Goal: Task Accomplishment & Management: Use online tool/utility

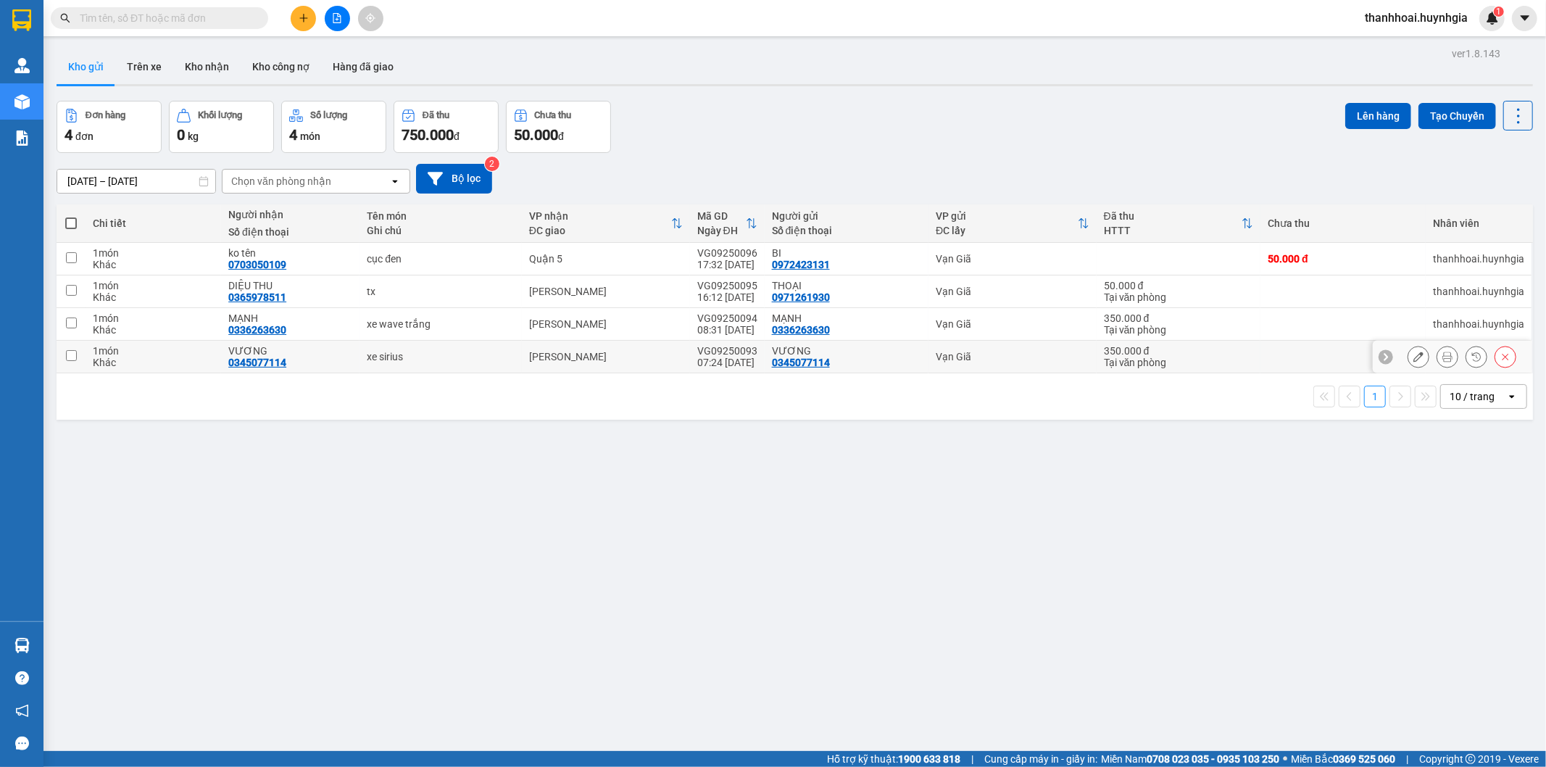
click at [331, 354] on div "VƯƠNG" at bounding box center [290, 351] width 124 height 12
checkbox input "true"
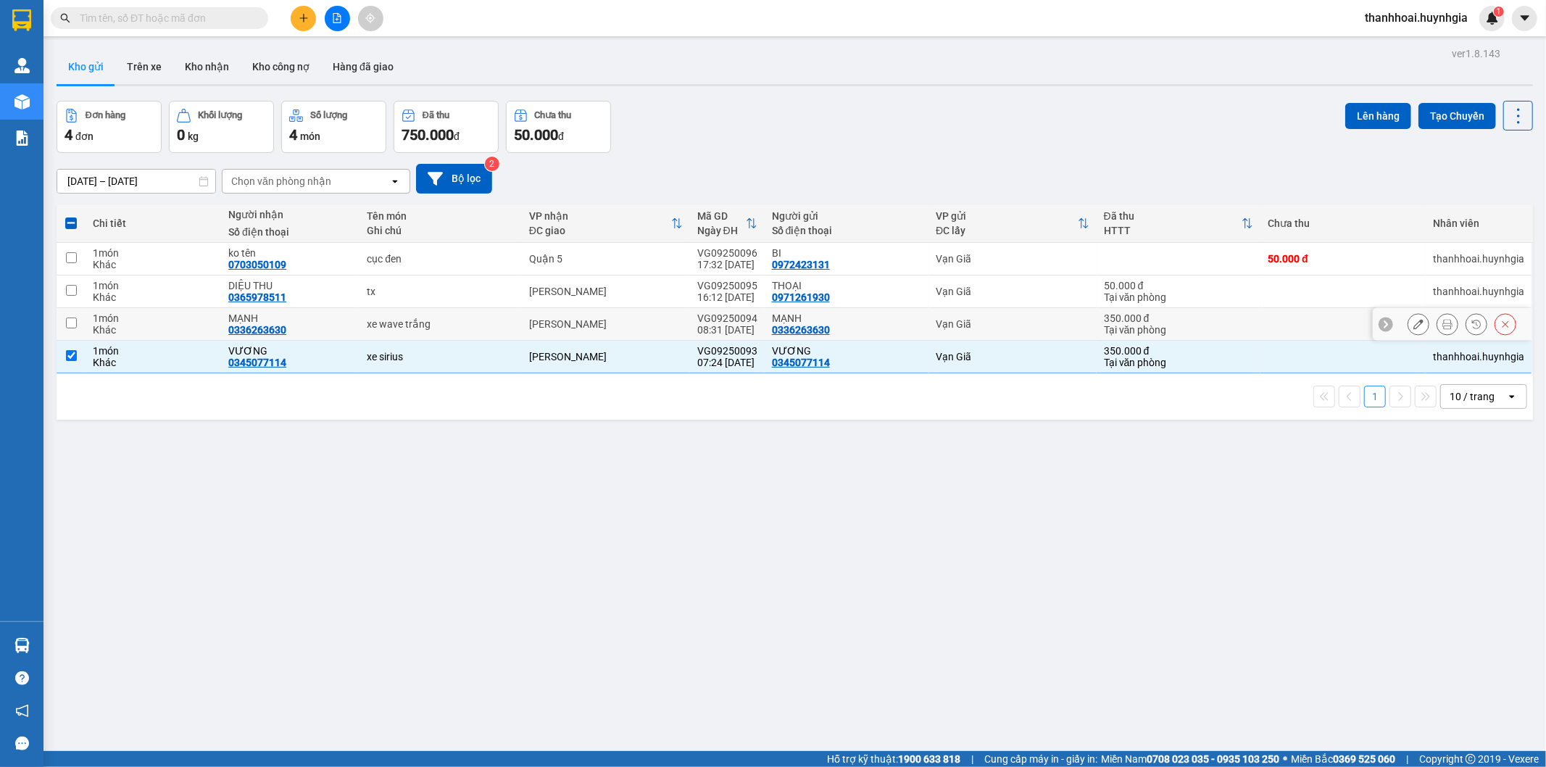
click at [322, 318] on div "MẠNH" at bounding box center [290, 318] width 124 height 12
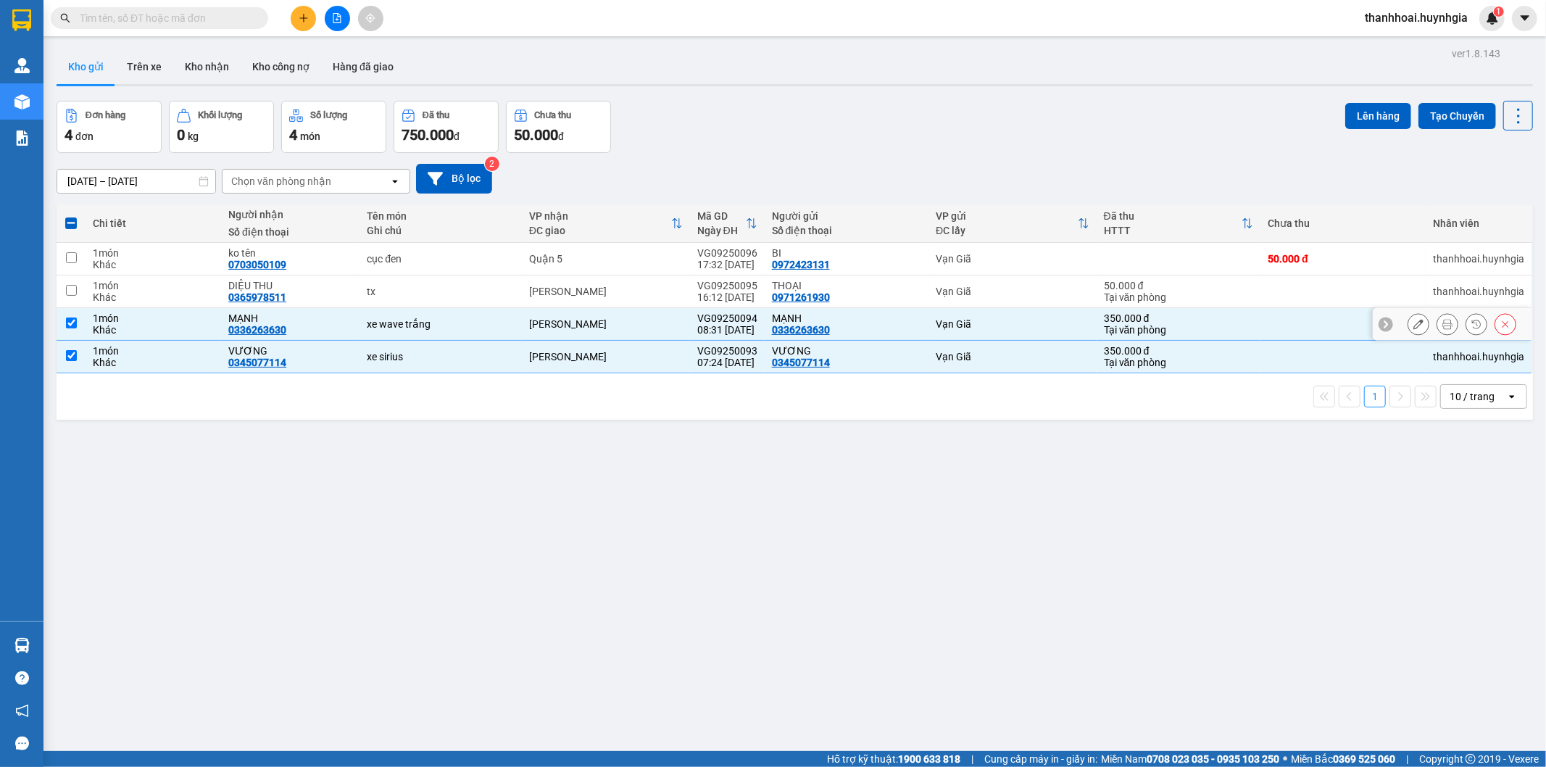
checkbox input "true"
click at [320, 292] on div "DIỆU THU 0365978511" at bounding box center [290, 291] width 124 height 23
checkbox input "true"
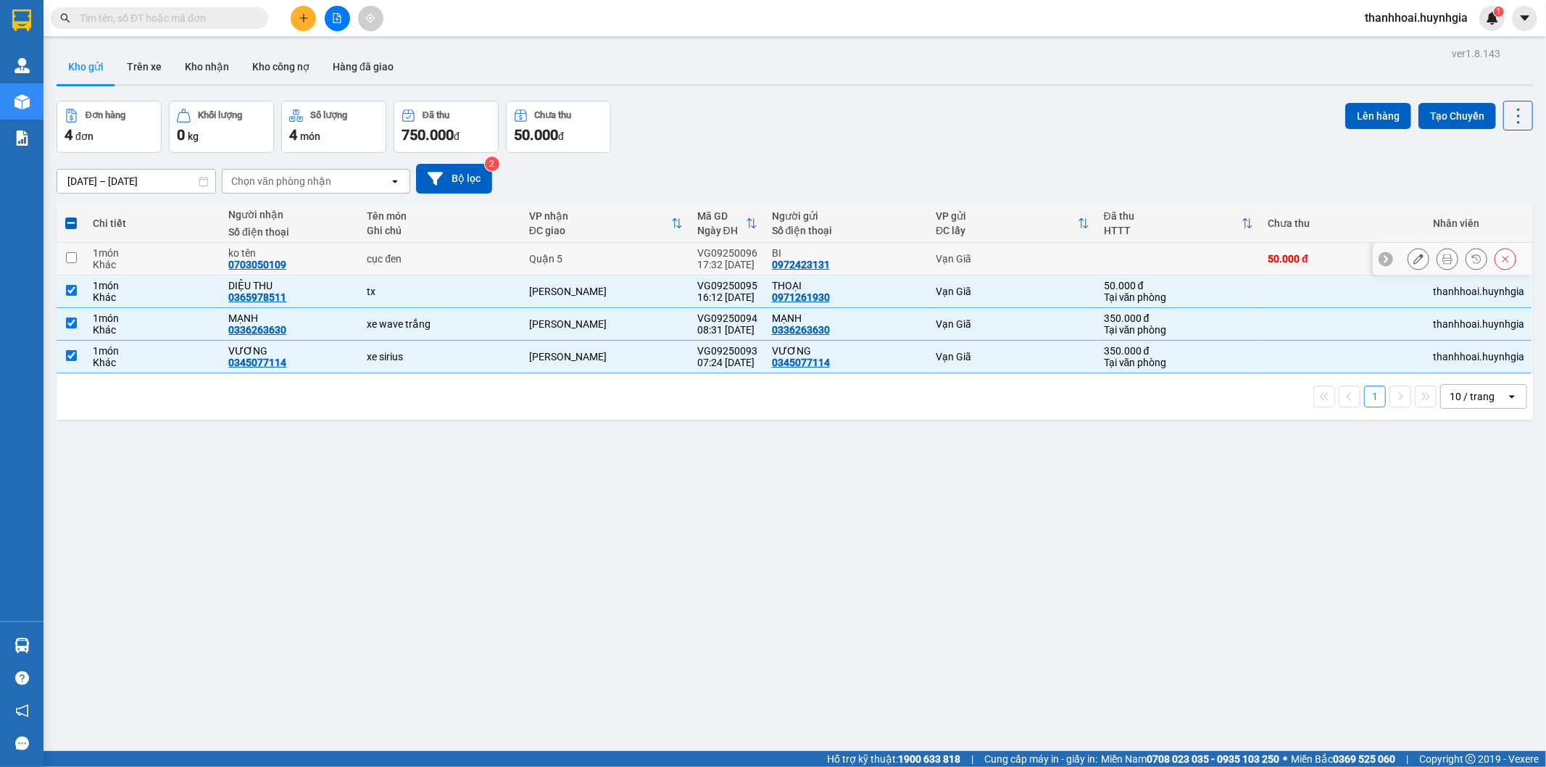
click at [326, 249] on div "ko tên" at bounding box center [290, 253] width 124 height 12
checkbox input "true"
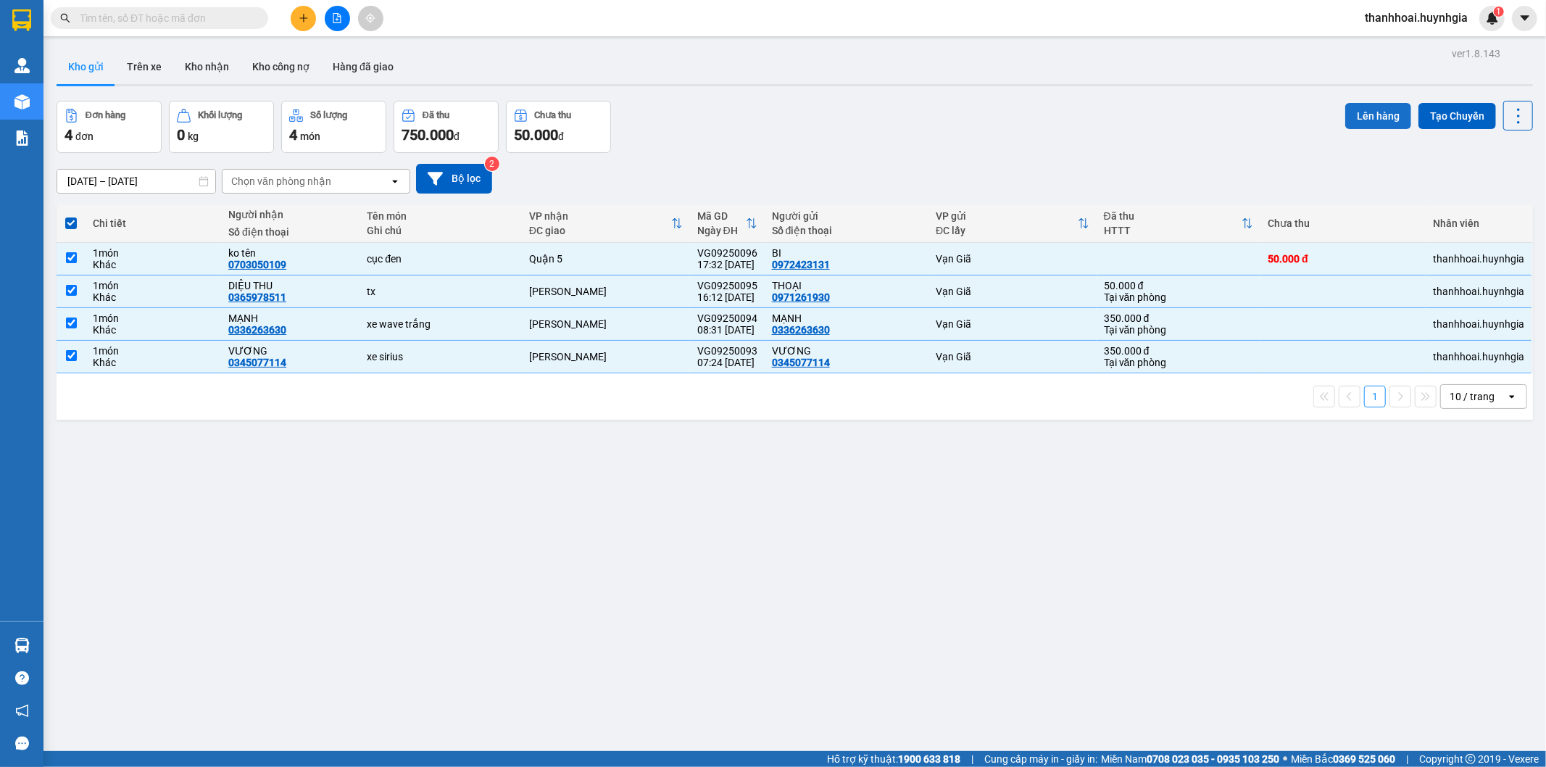
click at [1345, 109] on button "Lên hàng" at bounding box center [1378, 116] width 66 height 26
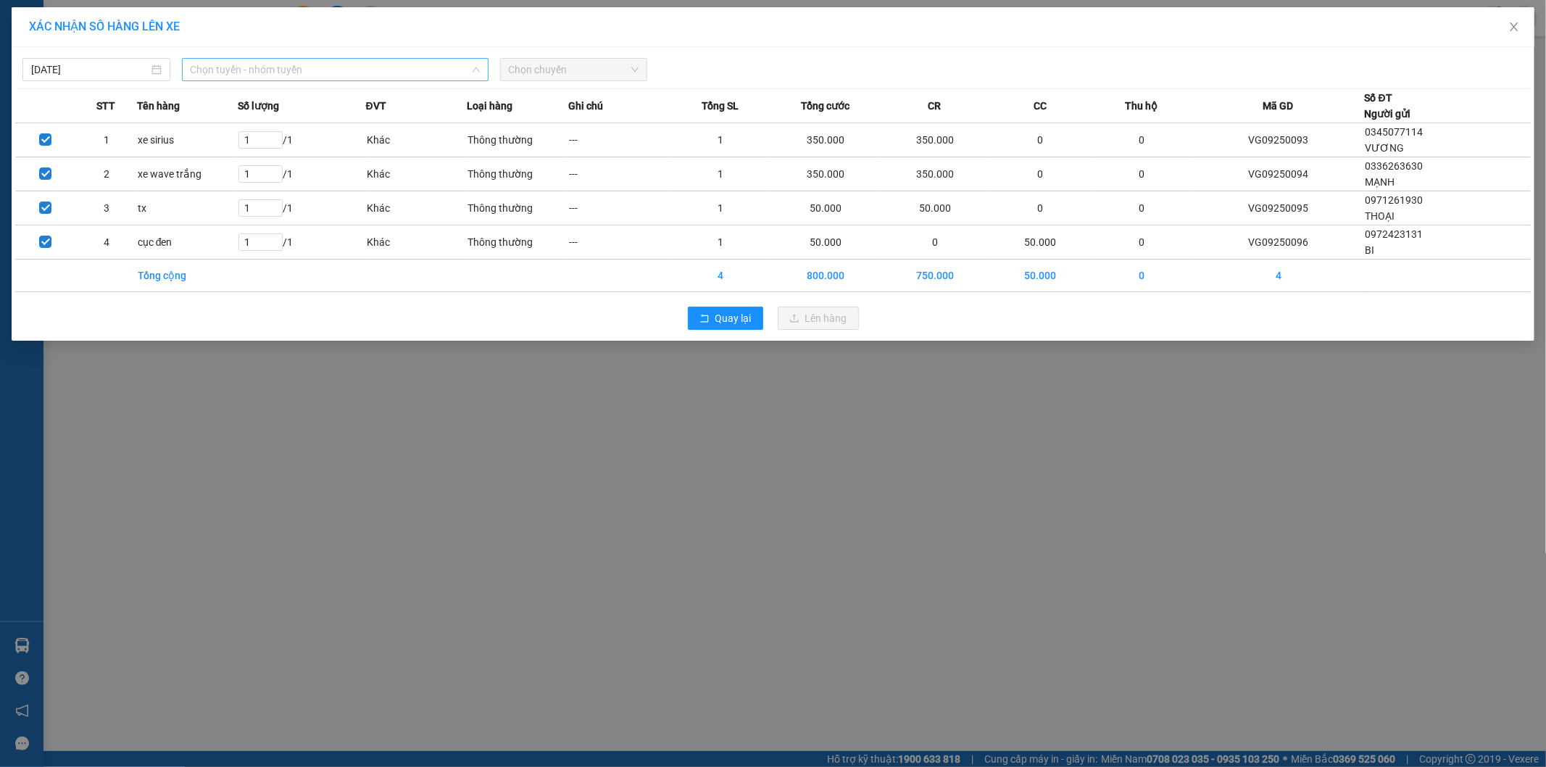
click at [228, 67] on span "Chọn tuyến - nhóm tuyến" at bounding box center [335, 70] width 289 height 22
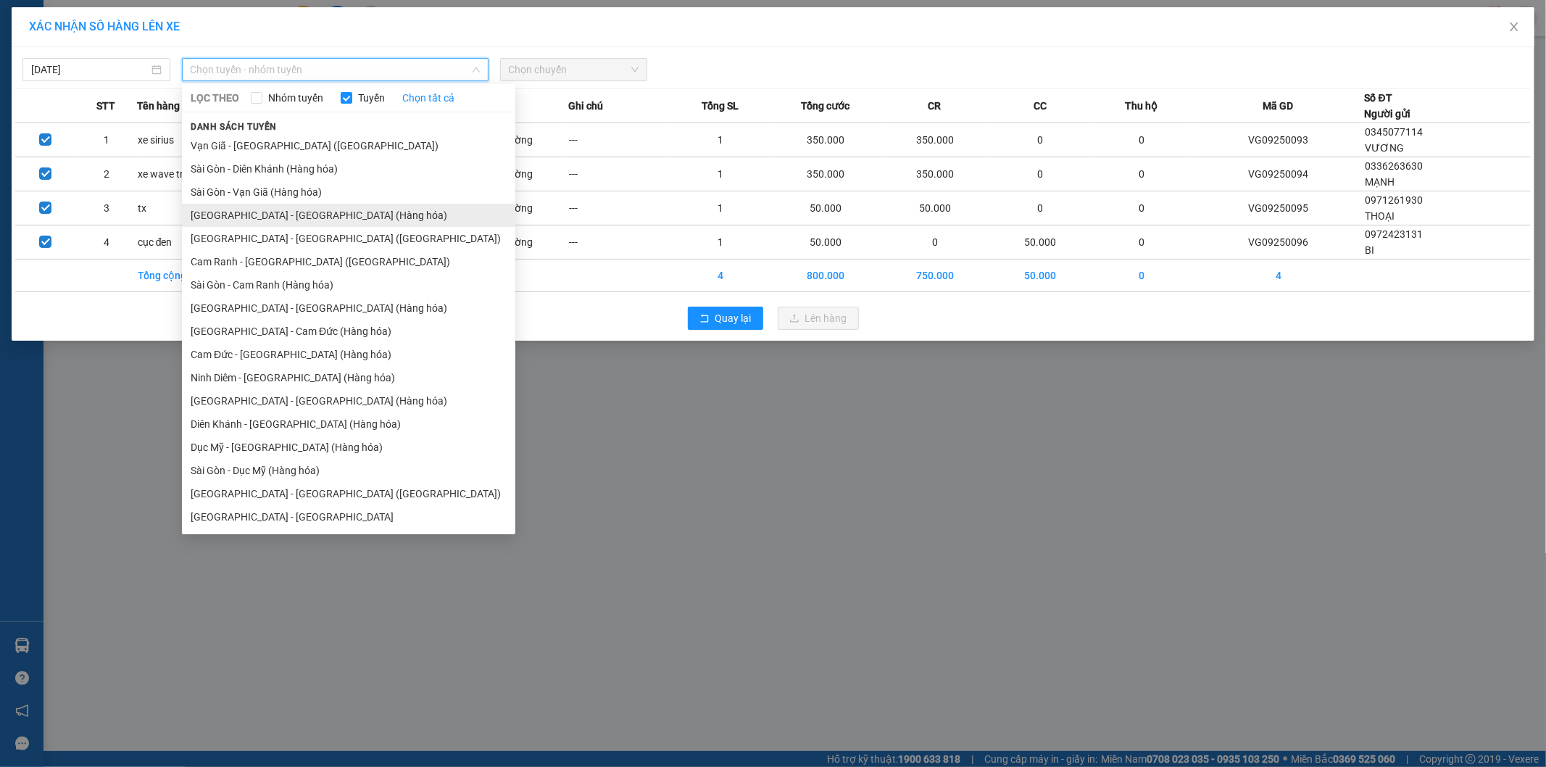
click at [233, 211] on li "[GEOGRAPHIC_DATA] - [GEOGRAPHIC_DATA] (Hàng hóa)" at bounding box center [348, 215] width 333 height 23
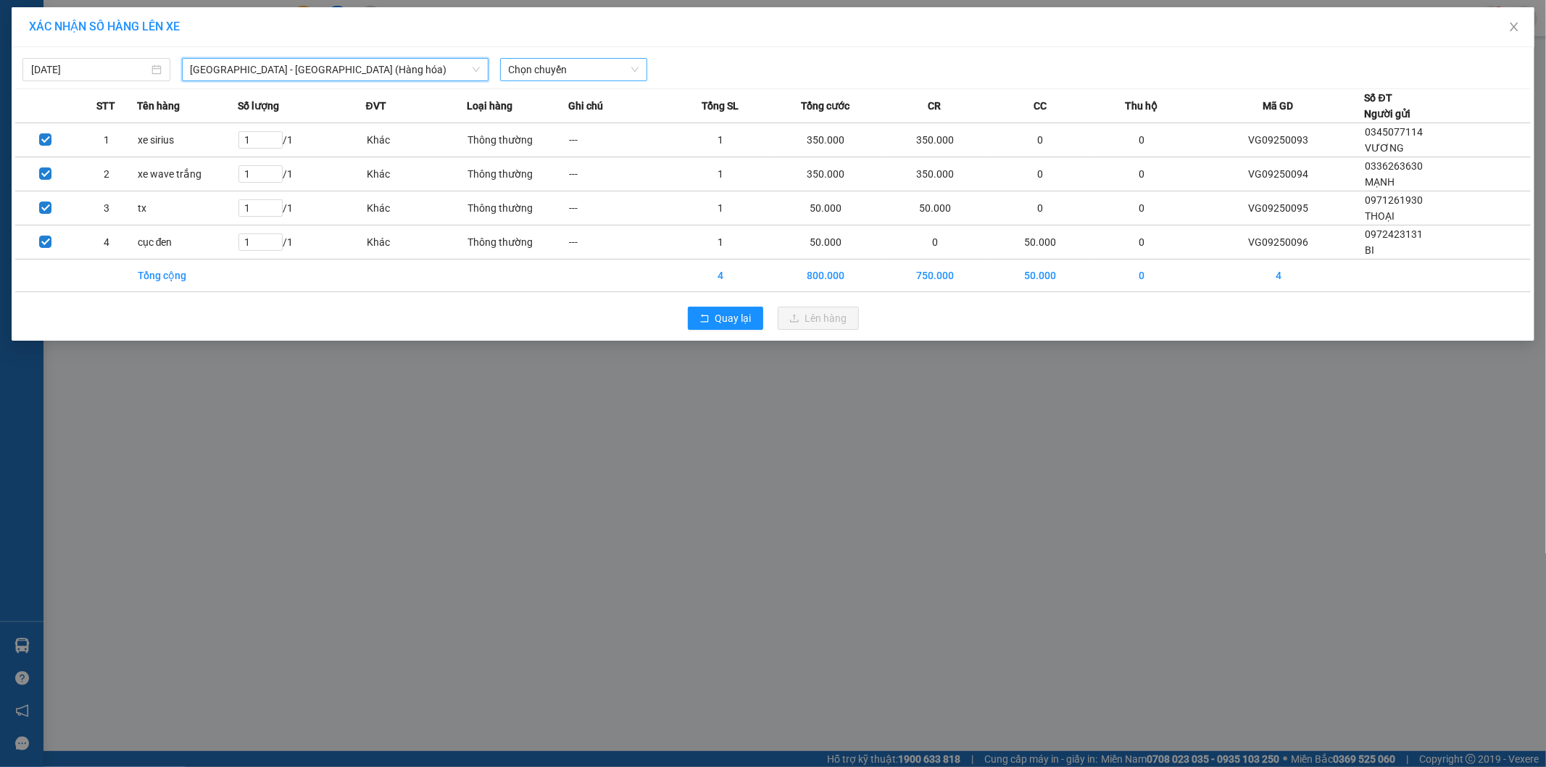
click at [577, 68] on span "Chọn chuyến" at bounding box center [574, 70] width 130 height 22
click at [561, 127] on div "22:00" at bounding box center [565, 122] width 113 height 16
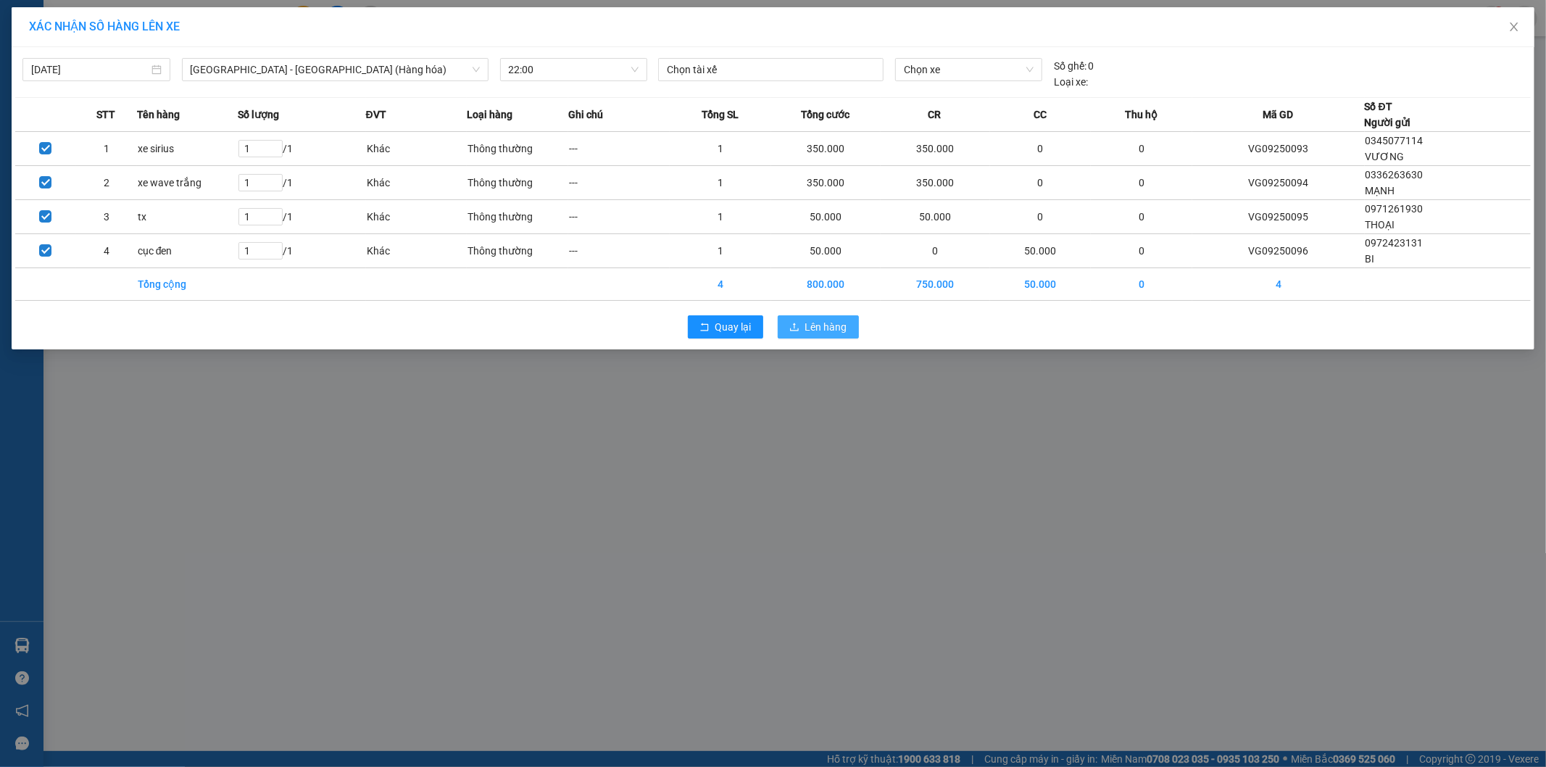
click at [812, 333] on span "Lên hàng" at bounding box center [826, 327] width 42 height 16
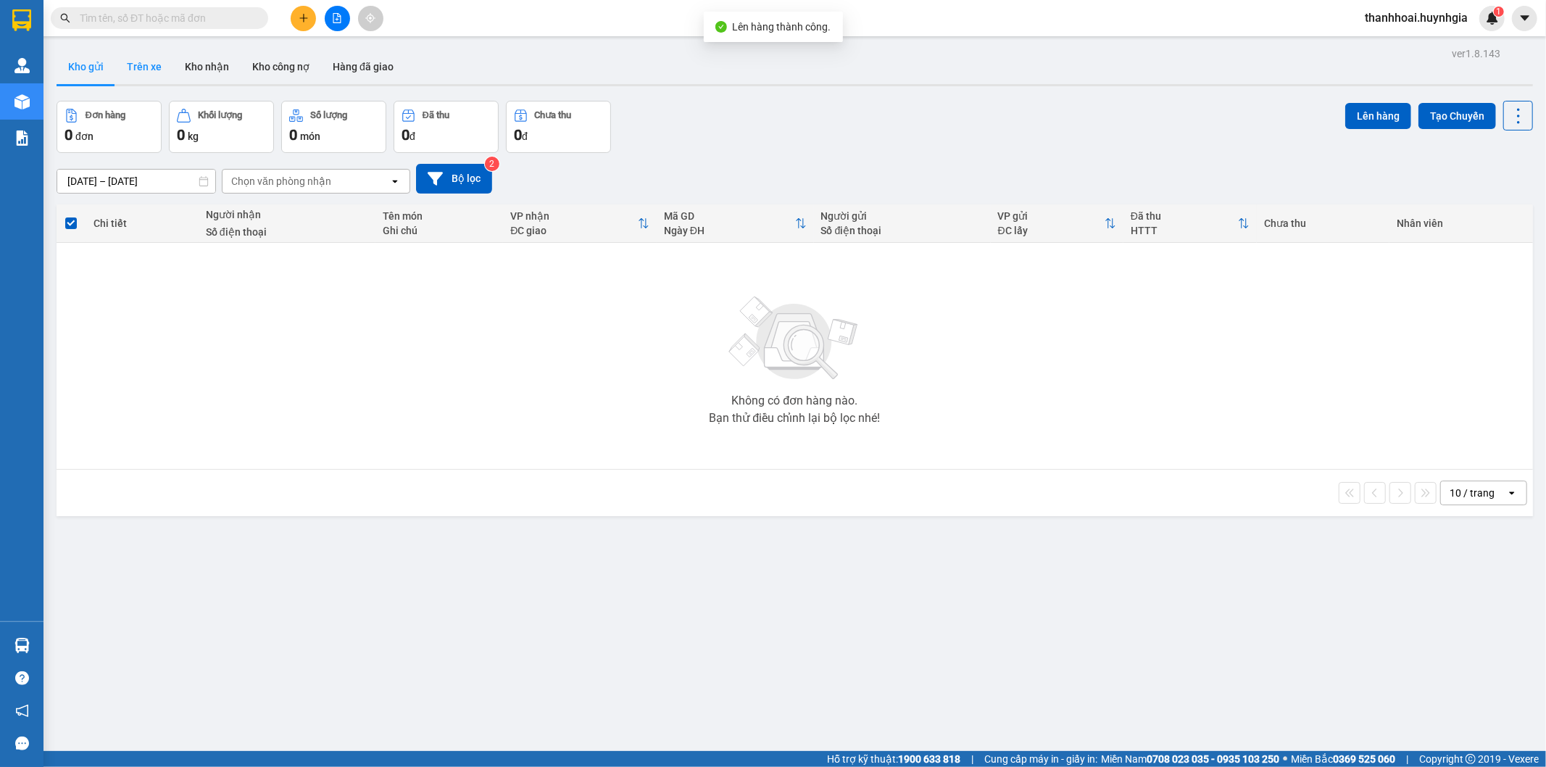
click at [154, 59] on button "Trên xe" at bounding box center [144, 66] width 58 height 35
